Goal: Task Accomplishment & Management: Manage account settings

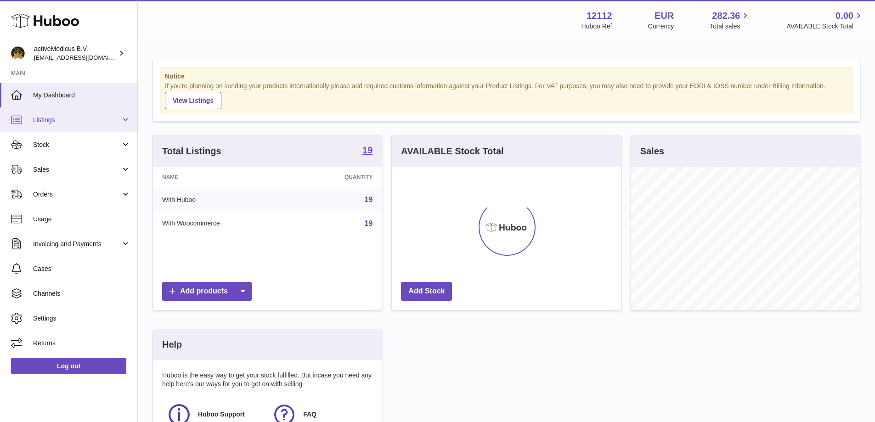
click at [62, 121] on span "Listings" at bounding box center [77, 120] width 88 height 9
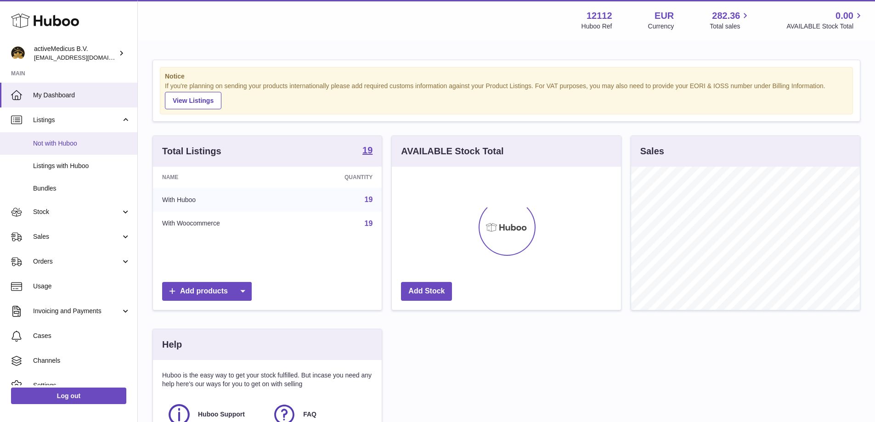
scroll to position [143, 231]
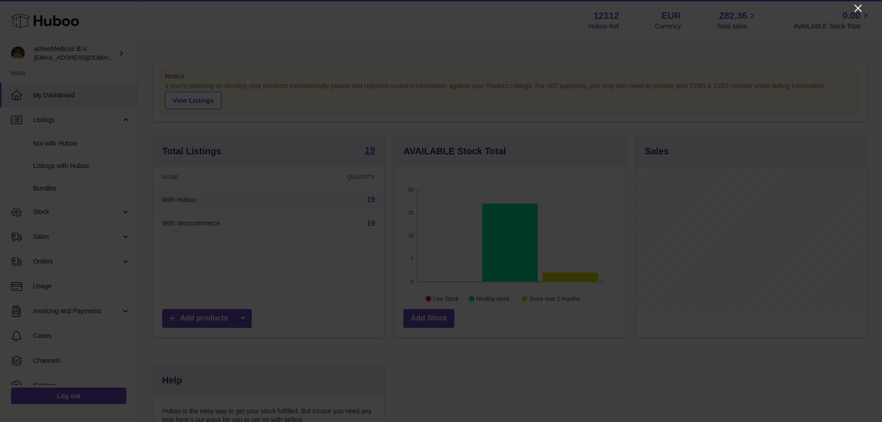
click at [858, 9] on icon "Close" at bounding box center [857, 8] width 7 height 7
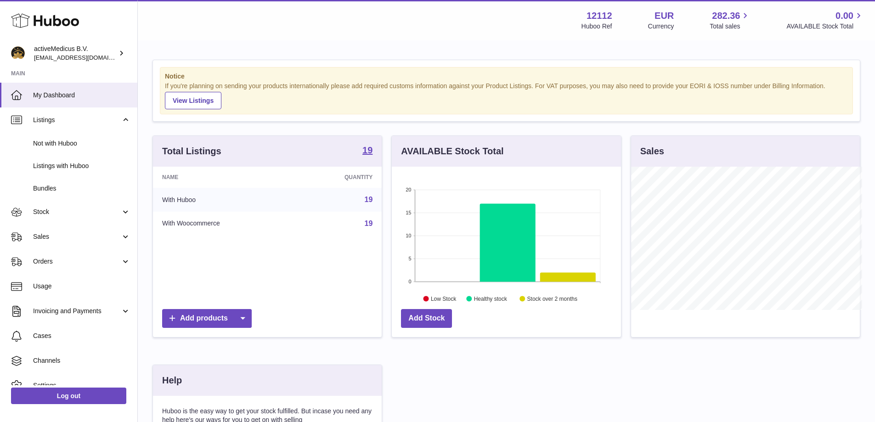
scroll to position [459121, 459036]
click at [70, 165] on span "Listings with Huboo" at bounding box center [81, 166] width 97 height 9
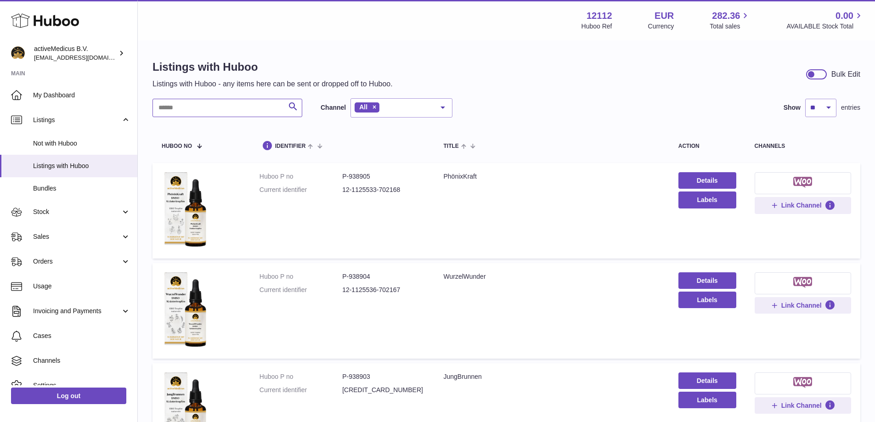
click at [209, 107] on input "text" at bounding box center [227, 108] width 150 height 18
click at [454, 174] on div "PhönixKraft" at bounding box center [551, 176] width 216 height 9
click at [215, 109] on input "text" at bounding box center [227, 108] width 150 height 18
click at [450, 176] on div "PhönixKraft" at bounding box center [551, 176] width 216 height 9
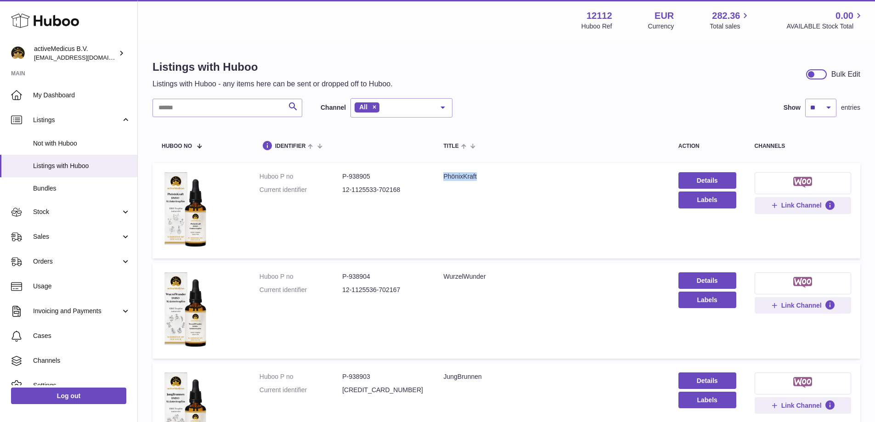
click at [450, 176] on div "PhönixKraft" at bounding box center [551, 176] width 216 height 9
copy div "PhönixKraft"
click at [356, 176] on dd "P-938905" at bounding box center [383, 176] width 83 height 9
copy dd "938905"
